Goal: Information Seeking & Learning: Find specific fact

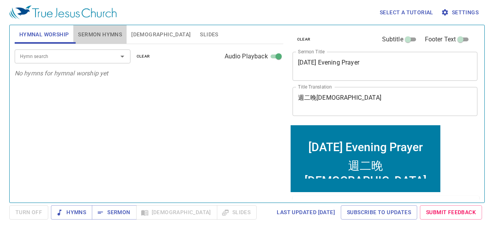
click at [114, 31] on span "Sermon Hymns" at bounding box center [100, 35] width 44 height 10
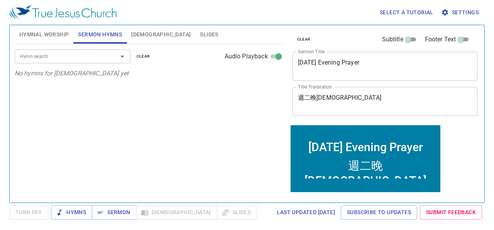
click at [135, 32] on span "[DEMOGRAPHIC_DATA]" at bounding box center [160, 35] width 59 height 10
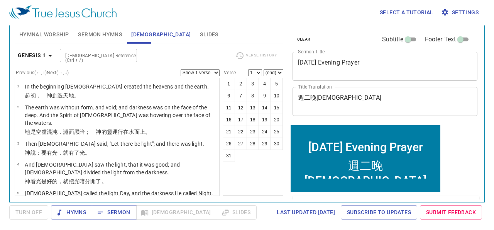
click at [98, 56] on input "[DEMOGRAPHIC_DATA] Reference (Ctrl + /)" at bounding box center [92, 55] width 60 height 9
drag, startPoint x: 110, startPoint y: 48, endPoint x: 110, endPoint y: 56, distance: 8.5
click at [110, 55] on div "[DEMOGRAPHIC_DATA] 1 [DEMOGRAPHIC_DATA] Reference (Ctrl + /) [DEMOGRAPHIC_DATA]…" at bounding box center [149, 58] width 269 height 21
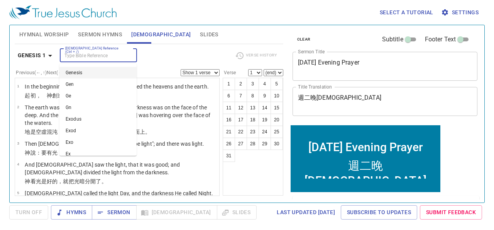
click at [111, 56] on input "[DEMOGRAPHIC_DATA] Reference (Ctrl + /)" at bounding box center [92, 55] width 60 height 9
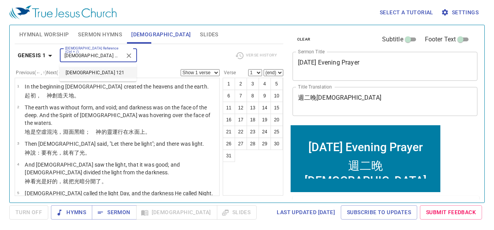
type input "[DEMOGRAPHIC_DATA] 121"
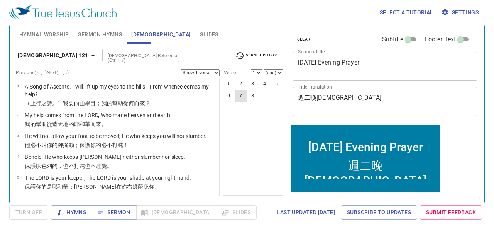
click at [243, 96] on button "7" at bounding box center [241, 96] width 12 height 12
select select "7"
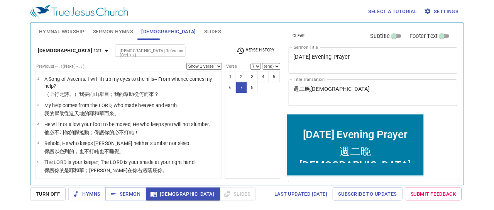
scroll to position [71, 0]
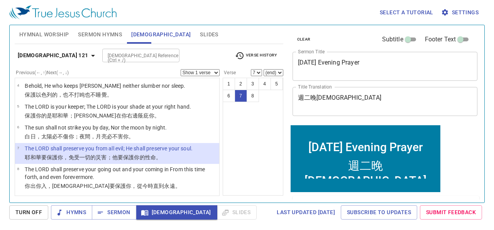
click at [210, 74] on select "Show 1 verse Show 2 verses Show 3 verses Show 4 verses Show 5 verses" at bounding box center [200, 72] width 39 height 7
select select "2"
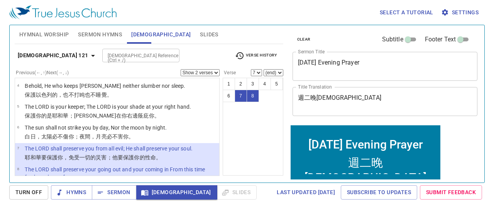
click at [105, 53] on input "[DEMOGRAPHIC_DATA] Reference (Ctrl + /)" at bounding box center [135, 55] width 60 height 9
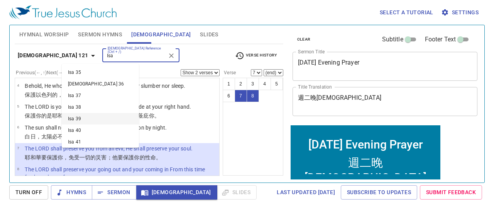
scroll to position [400, 0]
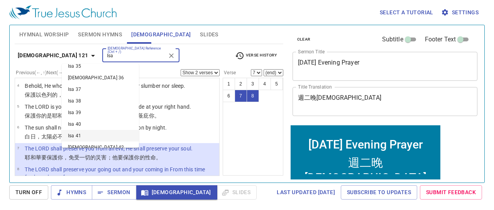
click at [81, 134] on li "Isa 41" at bounding box center [100, 136] width 77 height 12
type input "Isa 41"
select select "1"
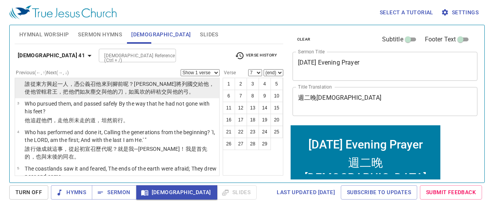
scroll to position [0, 0]
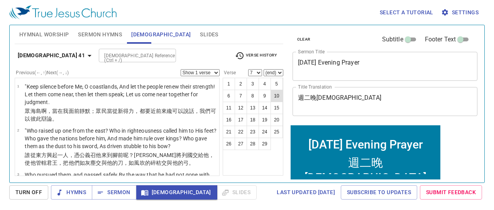
click at [277, 94] on button "10" at bounding box center [277, 96] width 12 height 12
select select "10"
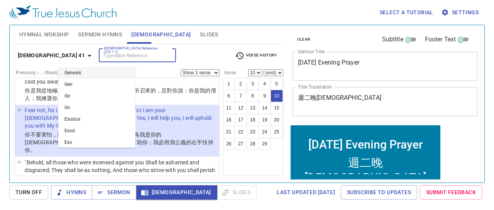
click at [111, 58] on input "[DEMOGRAPHIC_DATA] Reference (Ctrl + /)" at bounding box center [131, 55] width 60 height 9
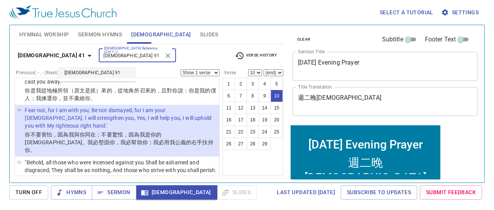
type input "[DEMOGRAPHIC_DATA] 91"
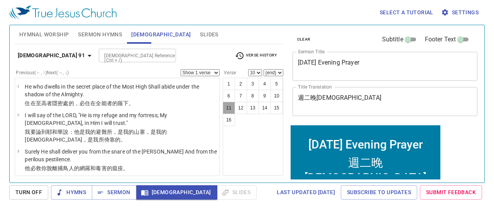
click at [228, 108] on button "11" at bounding box center [229, 108] width 12 height 12
select select "11"
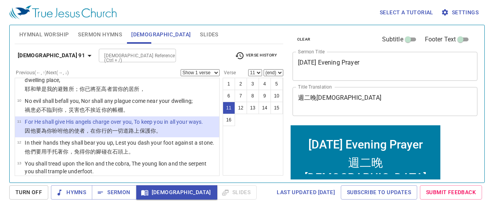
click at [189, 71] on select "Show 1 verse Show 2 verses Show 3 verses Show 4 verses Show 5 verses" at bounding box center [200, 72] width 39 height 7
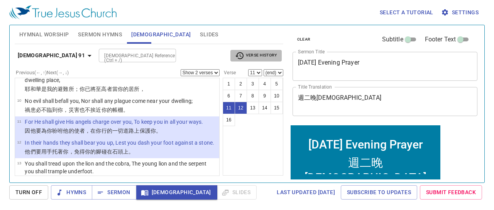
click at [249, 55] on span "Verse History" at bounding box center [256, 55] width 42 height 9
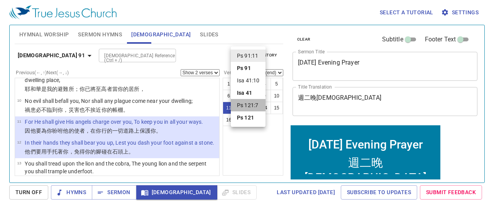
click at [253, 105] on li "Ps 121:7" at bounding box center [248, 105] width 35 height 12
select select "1"
select select "7"
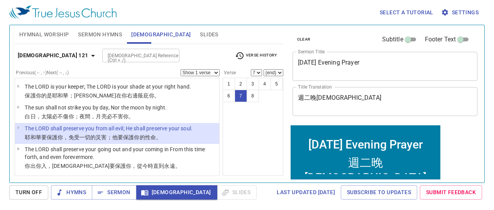
scroll to position [91, 0]
click at [213, 70] on select "Show 1 verse Show 2 verses Show 3 verses Show 4 verses Show 5 verses" at bounding box center [200, 72] width 39 height 7
select select "2"
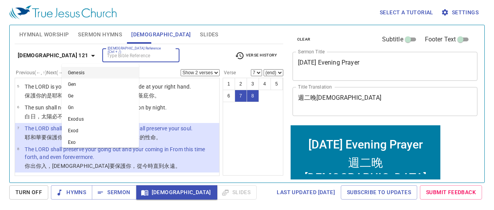
click at [105, 58] on input "[DEMOGRAPHIC_DATA] Reference (Ctrl + /)" at bounding box center [135, 55] width 60 height 9
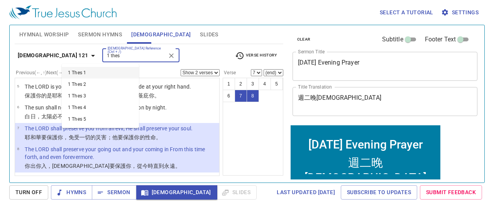
type input "1 thes"
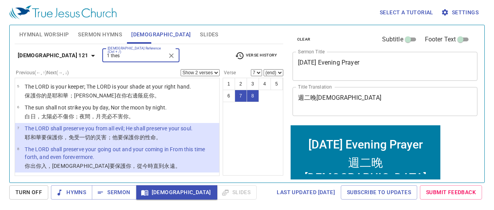
click at [106, 52] on input "1 thes" at bounding box center [135, 55] width 60 height 9
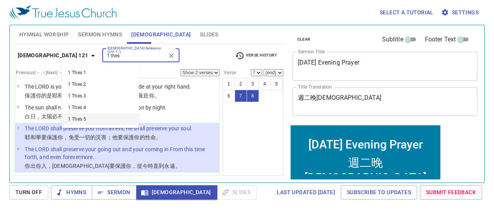
click at [92, 118] on li "1 Thes 5" at bounding box center [100, 119] width 77 height 12
select select "1"
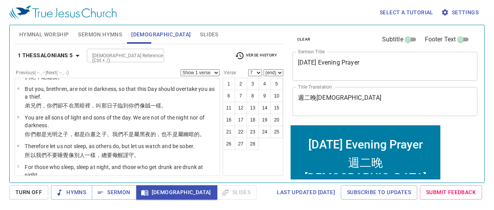
scroll to position [0, 0]
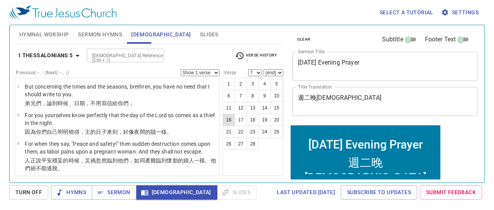
click at [229, 119] on button "16" at bounding box center [229, 120] width 12 height 12
select select "16"
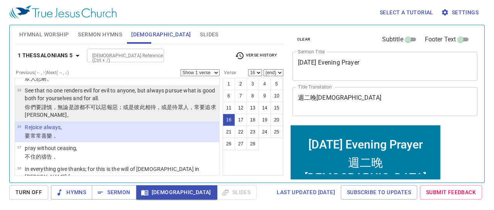
scroll to position [426, 0]
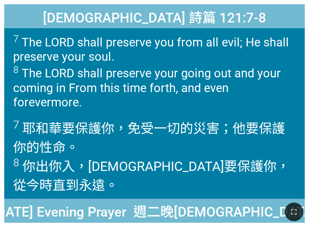
click at [308, 101] on div "Psalm 詩篇 121:7-8 Psalm 詩篇 121:7-8 7 The LORD shall preserve you from all evil; …" at bounding box center [154, 113] width 309 height 227
